Goal: Navigation & Orientation: Find specific page/section

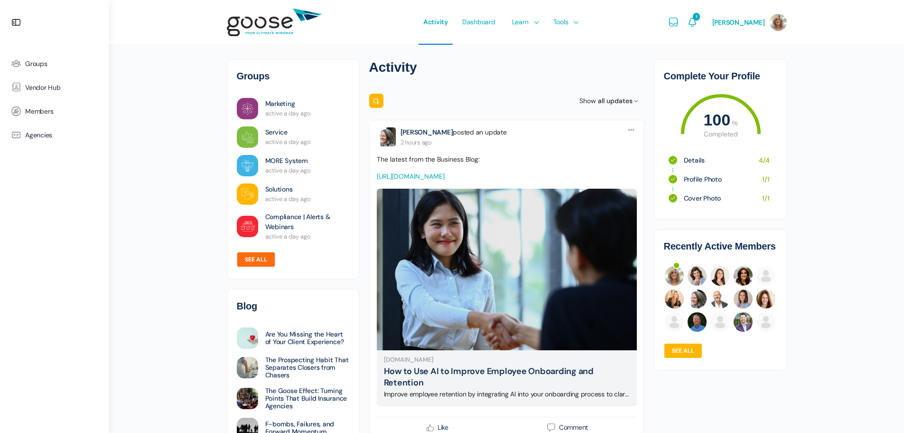
click at [263, 259] on link "See all" at bounding box center [256, 259] width 38 height 15
